Goal: Check status

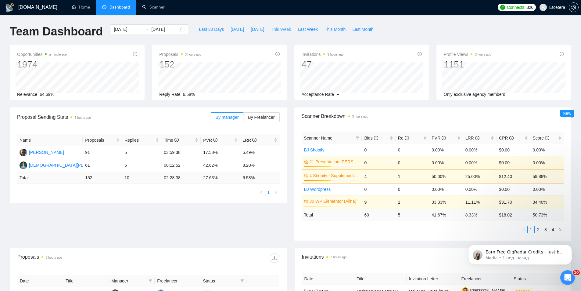
click at [280, 30] on span "This Week" at bounding box center [281, 29] width 20 height 7
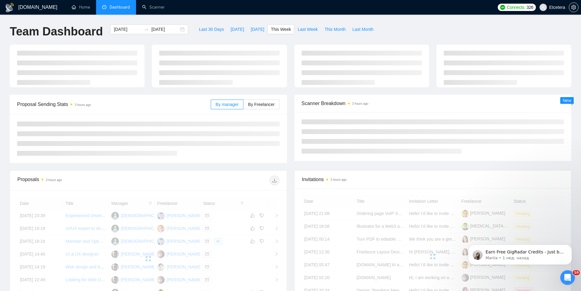
type input "[DATE]"
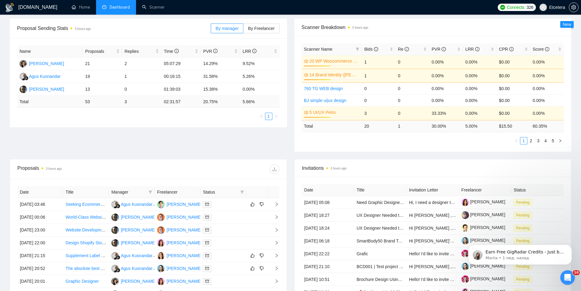
scroll to position [183, 0]
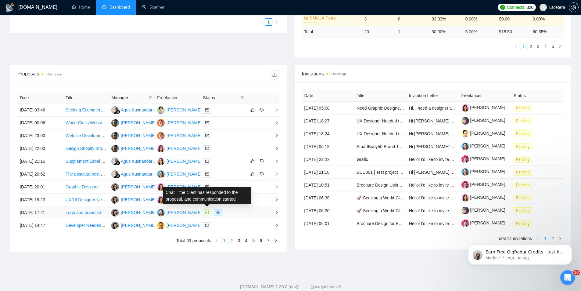
click at [208, 211] on icon "message" at bounding box center [207, 213] width 4 height 4
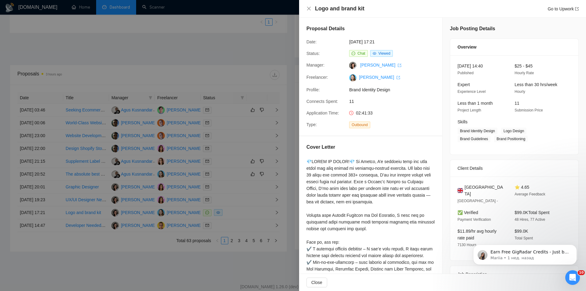
click at [182, 61] on div at bounding box center [293, 145] width 586 height 291
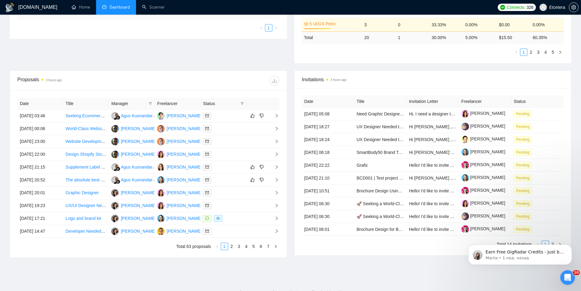
scroll to position [0, 0]
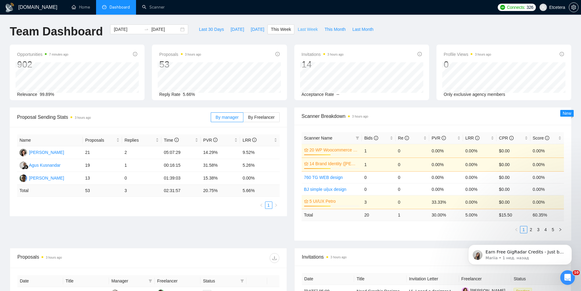
click at [294, 30] on button "Last Week" at bounding box center [307, 29] width 27 height 10
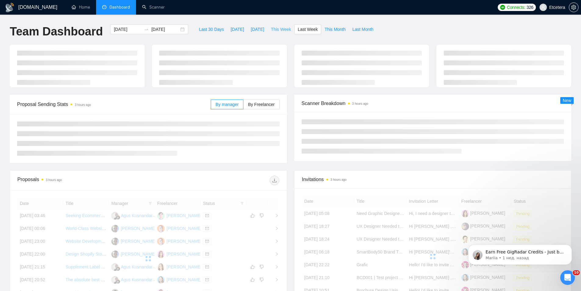
type input "[DATE]"
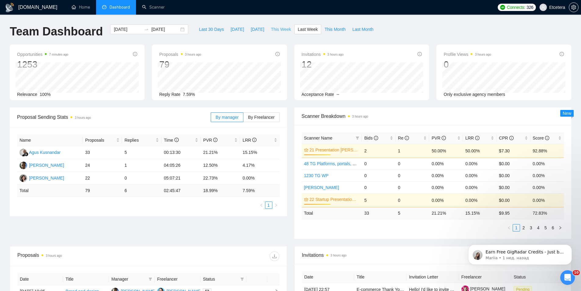
click at [276, 29] on span "This Week" at bounding box center [281, 29] width 20 height 7
type input "[DATE]"
